Goal: Transaction & Acquisition: Purchase product/service

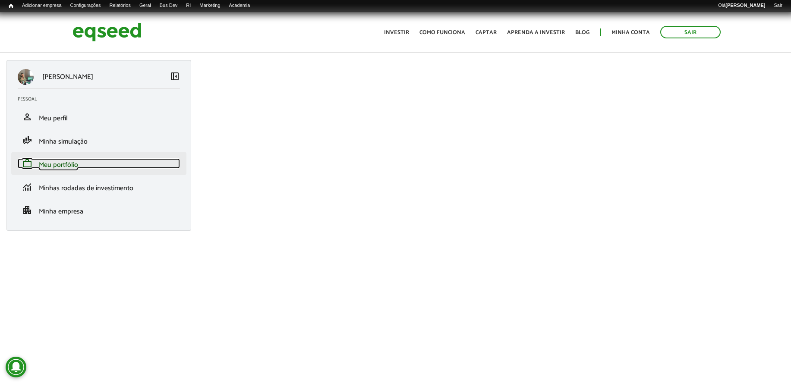
click at [120, 167] on link "work Meu portfólio" at bounding box center [99, 163] width 162 height 10
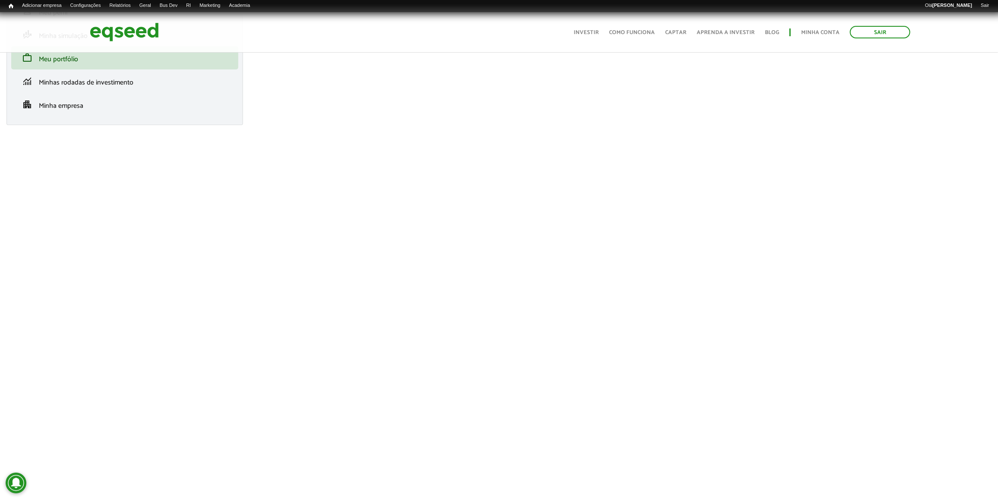
scroll to position [108, 0]
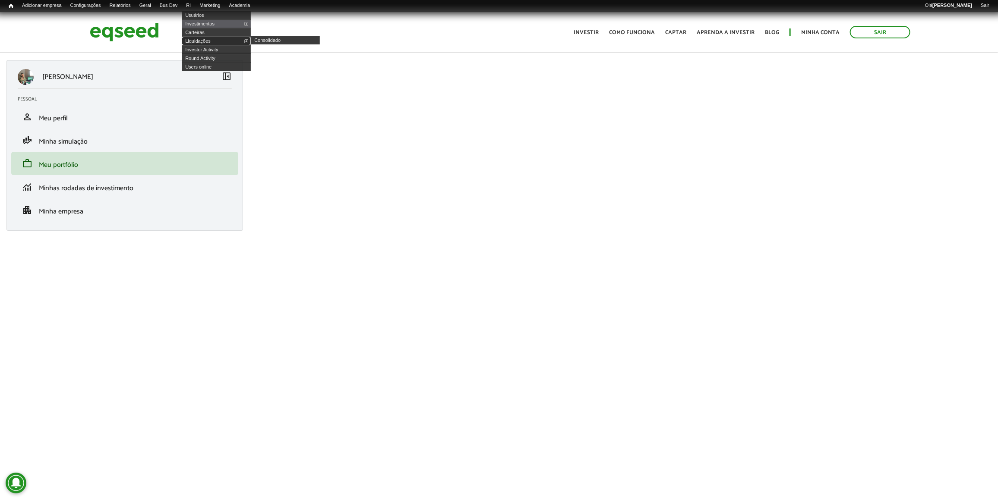
click at [217, 39] on link "Liquidações" at bounding box center [216, 41] width 69 height 9
